Goal: Find specific page/section: Find specific page/section

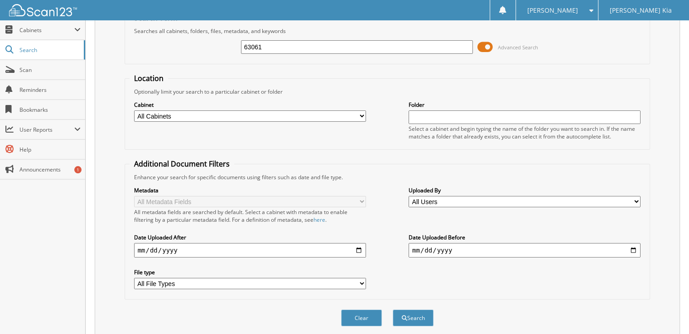
scroll to position [69, 0]
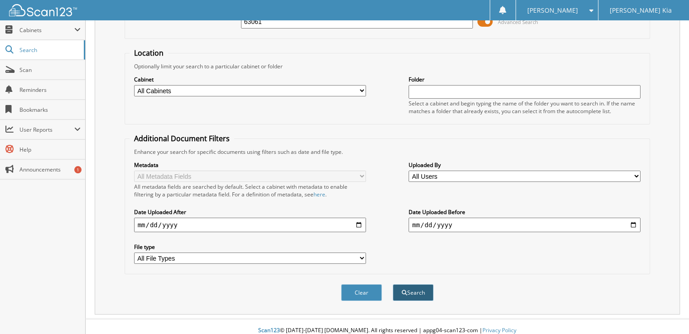
type input "63061"
click at [409, 289] on button "Search" at bounding box center [413, 292] width 41 height 17
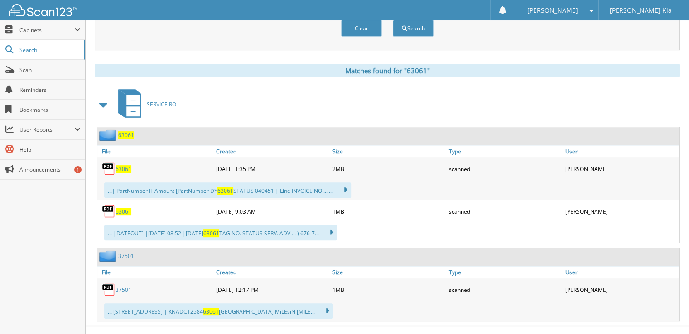
scroll to position [337, 0]
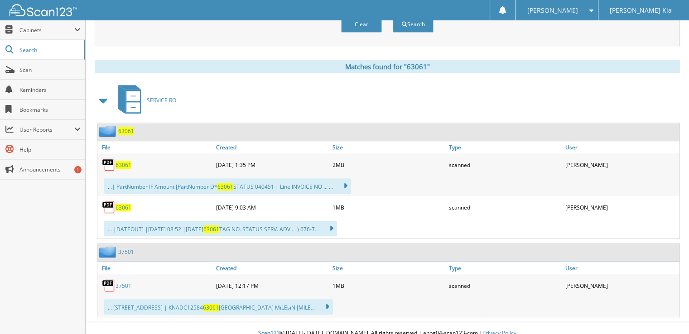
click at [123, 161] on span "63061" at bounding box center [124, 165] width 16 height 8
